Goal: Information Seeking & Learning: Check status

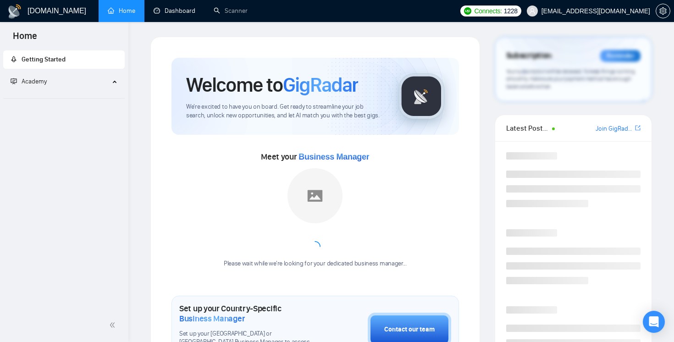
click at [175, 8] on link "Dashboard" at bounding box center [175, 11] width 42 height 8
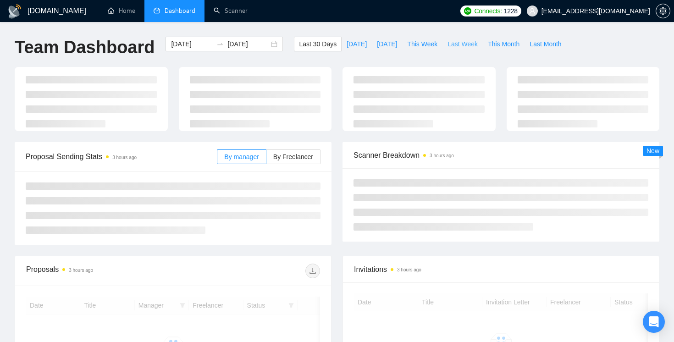
click at [462, 42] on span "Last Week" at bounding box center [463, 44] width 30 height 10
type input "[DATE]"
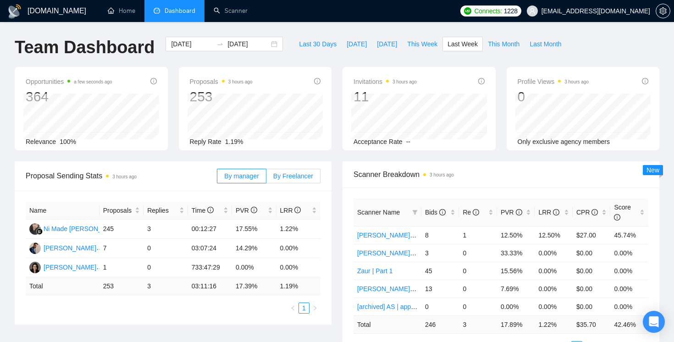
click at [295, 183] on label "By Freelancer" at bounding box center [293, 176] width 54 height 15
click at [266, 178] on input "By Freelancer" at bounding box center [266, 178] width 0 height 0
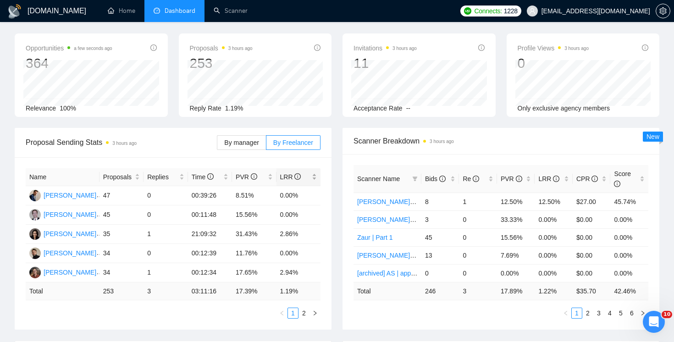
click at [310, 181] on span "LRR" at bounding box center [295, 177] width 30 height 10
click at [340, 162] on div "Scanner Breakdown 3 hours ago Scanner Name Bids Re PVR LRR CPR Score [PERSON_NA…" at bounding box center [501, 229] width 328 height 202
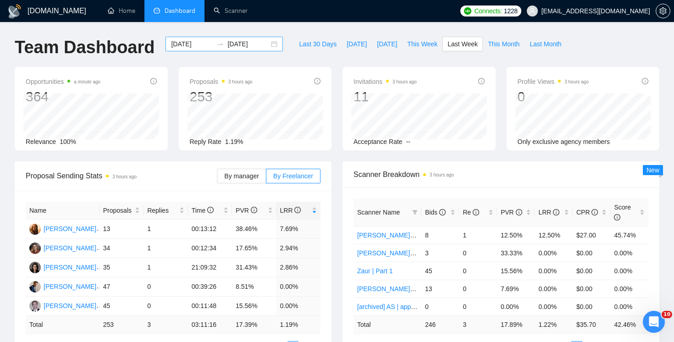
click at [266, 44] on div "[DATE] [DATE]" at bounding box center [224, 44] width 117 height 15
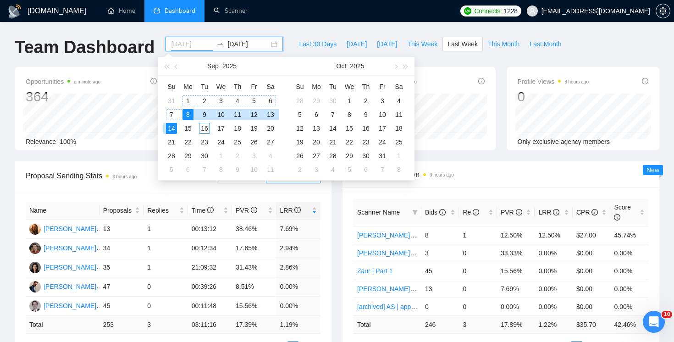
type input "[DATE]"
click at [435, 56] on div "Last 30 Days [DATE] [DATE] This Week Last Week This Month Last Month" at bounding box center [429, 52] width 283 height 30
